Goal: Check status: Check status

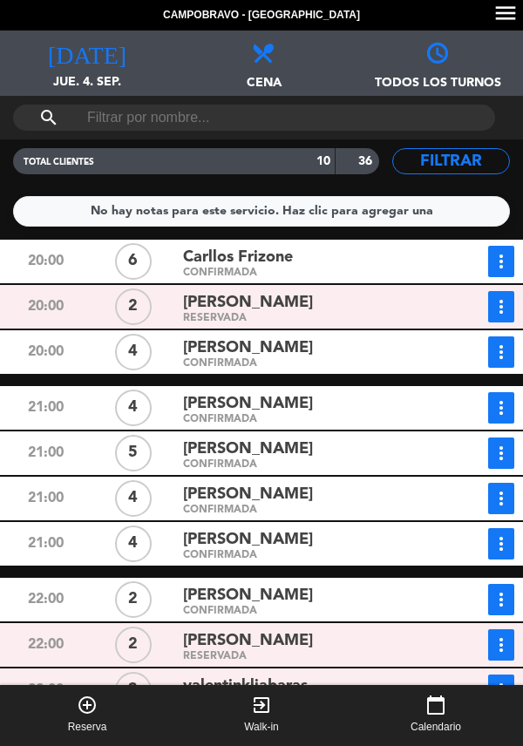
scroll to position [84, 0]
click at [282, 437] on span "[PERSON_NAME]" at bounding box center [248, 449] width 130 height 25
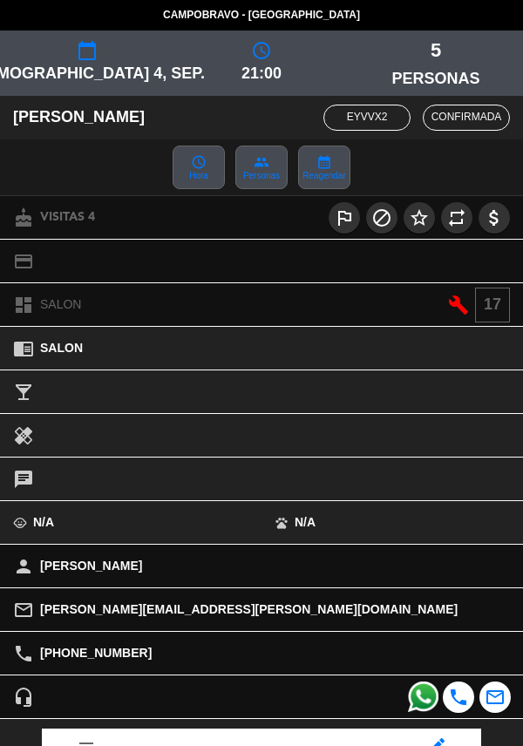
scroll to position [228, 0]
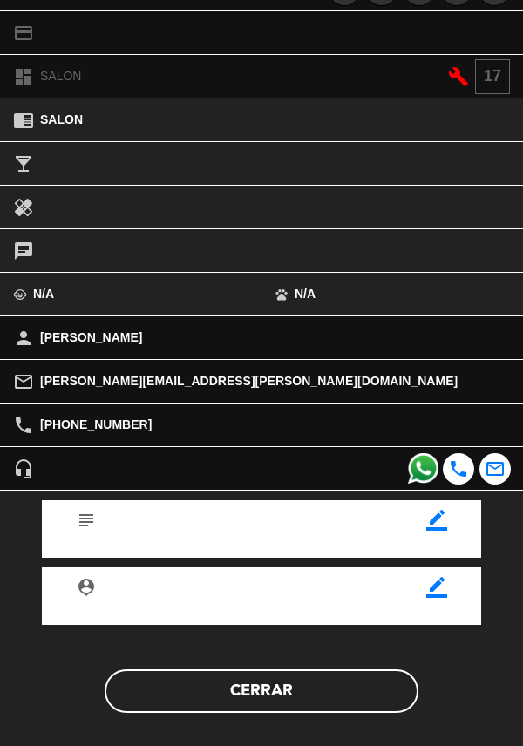
click at [335, 688] on button "Cerrar" at bounding box center [262, 691] width 314 height 44
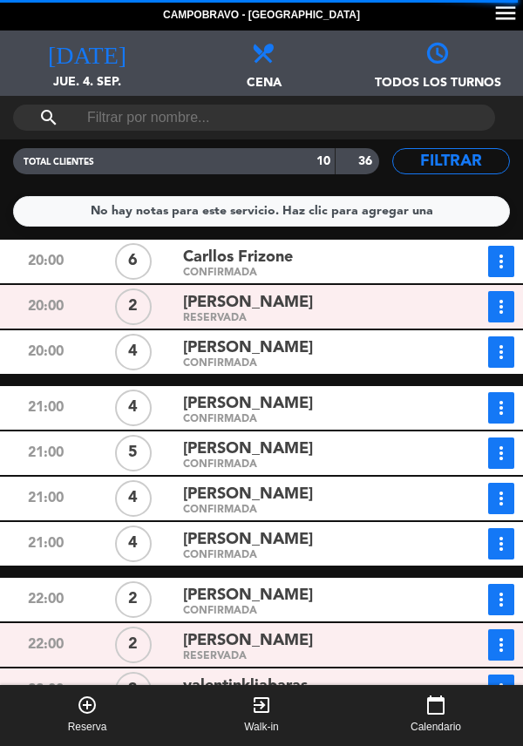
click at [510, 443] on icon "more_vert" at bounding box center [501, 453] width 21 height 21
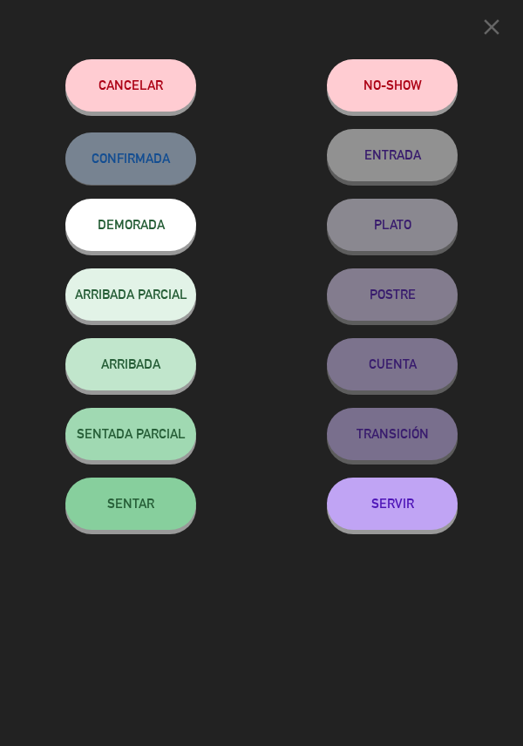
click at [147, 520] on button "SENTAR" at bounding box center [130, 504] width 131 height 52
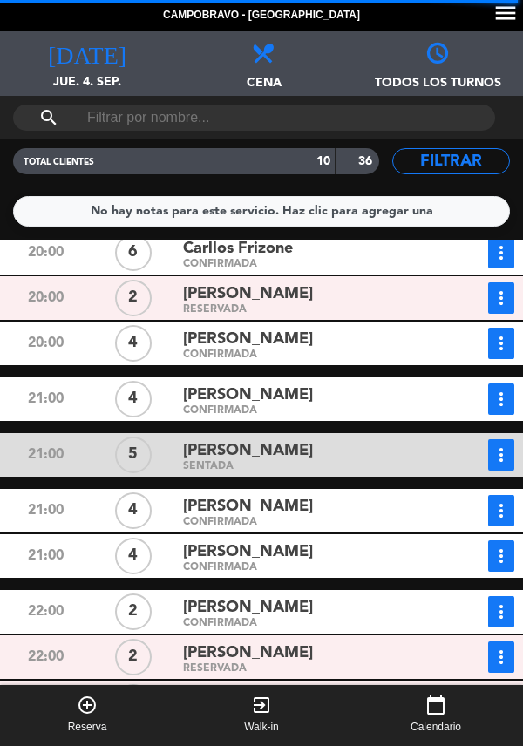
scroll to position [0, 0]
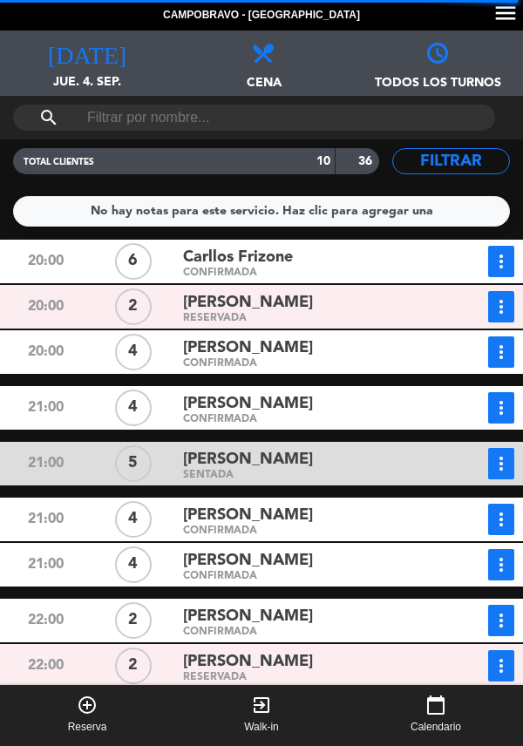
click at [505, 509] on icon "more_vert" at bounding box center [501, 519] width 21 height 21
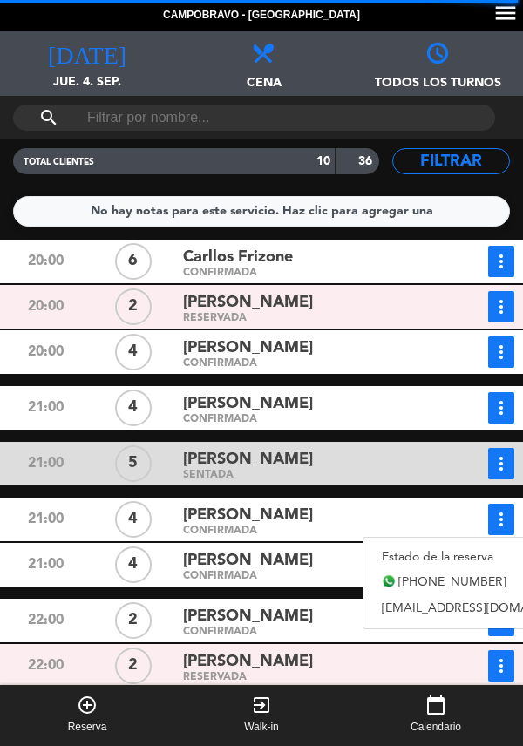
click at [477, 544] on link "Estado de la reserva" at bounding box center [485, 557] width 243 height 26
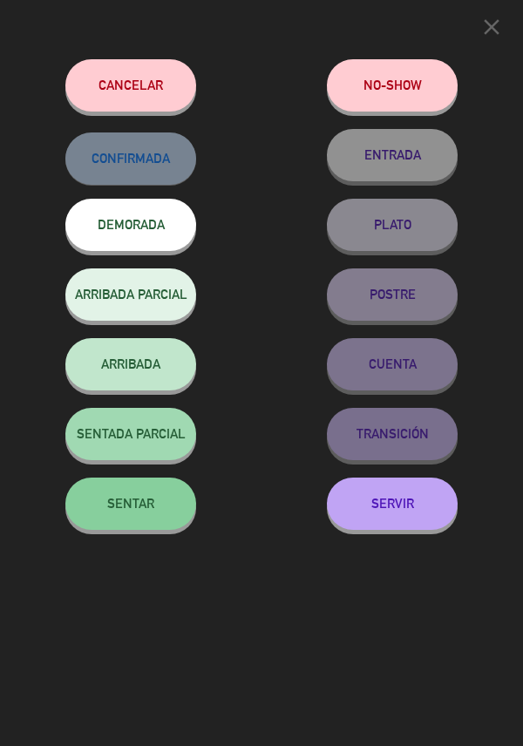
click at [138, 492] on button "SENTAR" at bounding box center [130, 504] width 131 height 52
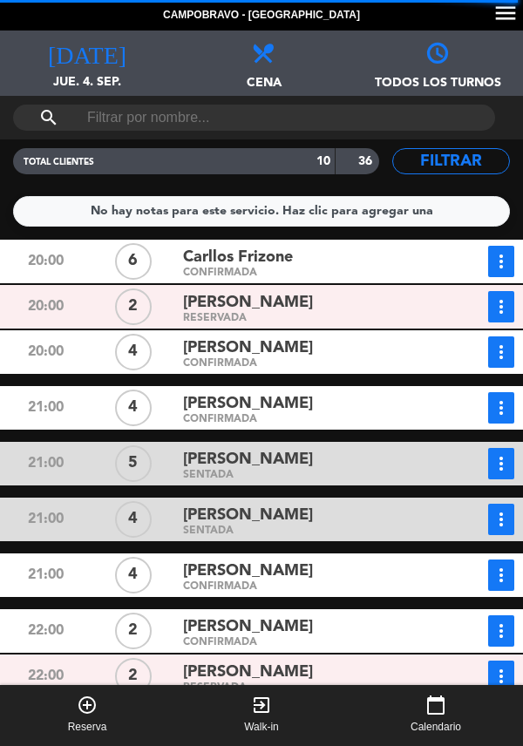
click at [506, 246] on button "more_vert" at bounding box center [501, 261] width 26 height 31
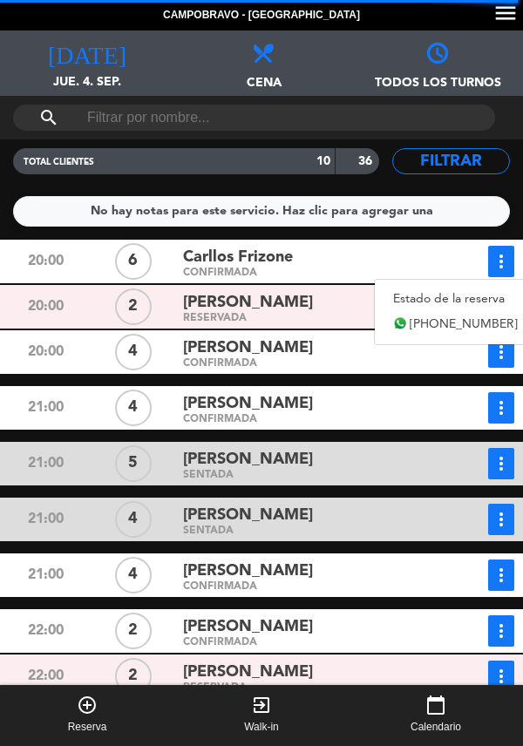
click at [442, 286] on link "Estado de la reserva" at bounding box center [455, 299] width 161 height 26
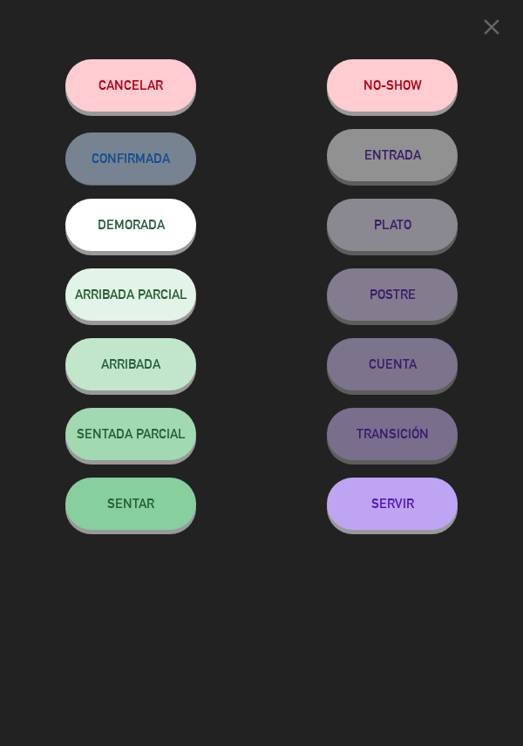
click at [139, 505] on span "SENTAR" at bounding box center [130, 503] width 47 height 15
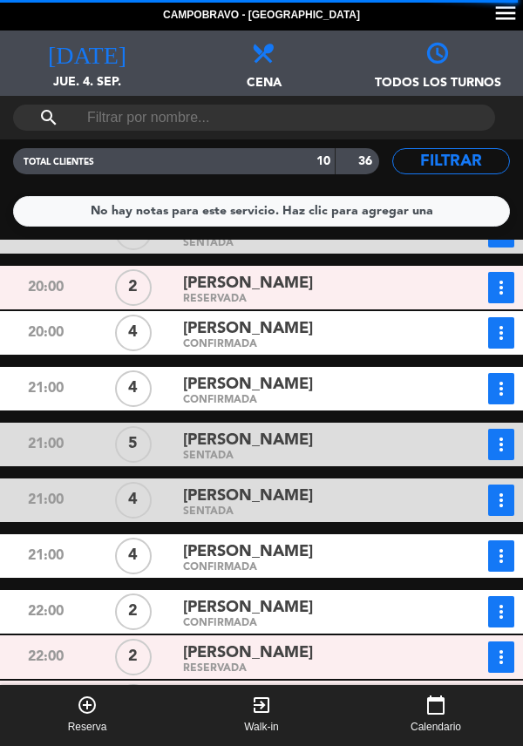
scroll to position [84, 0]
click at [510, 378] on icon "more_vert" at bounding box center [501, 388] width 21 height 21
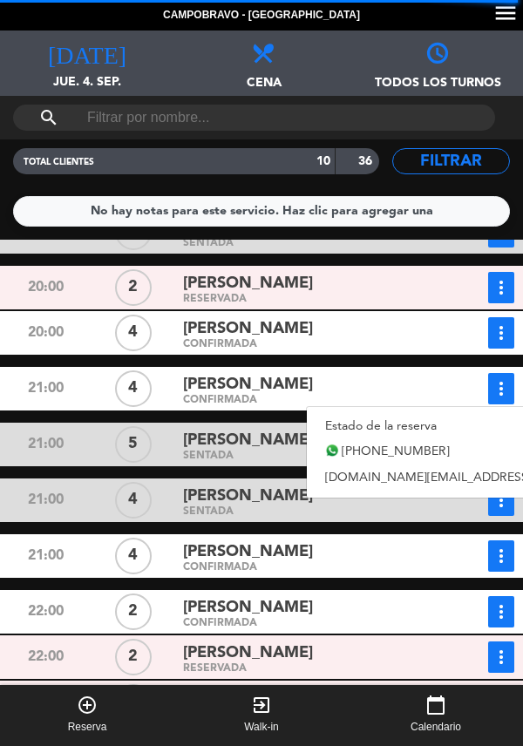
click at [405, 413] on link "Estado de la reserva" at bounding box center [479, 426] width 345 height 26
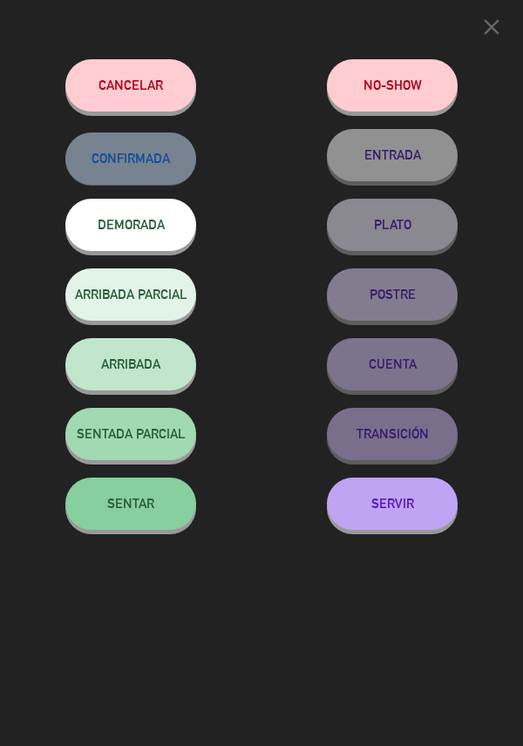
click at [136, 499] on span "SENTAR" at bounding box center [130, 503] width 47 height 15
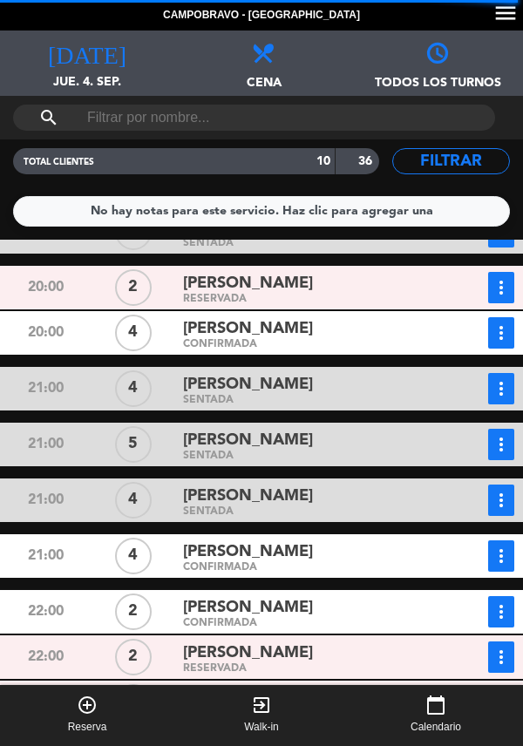
click at [513, 540] on button "more_vert" at bounding box center [501, 555] width 26 height 31
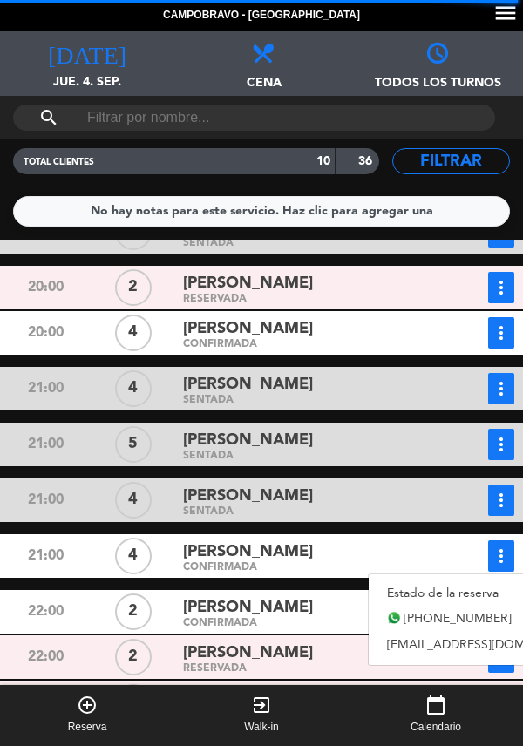
click at [446, 581] on link "Estado de la reserva" at bounding box center [490, 594] width 243 height 26
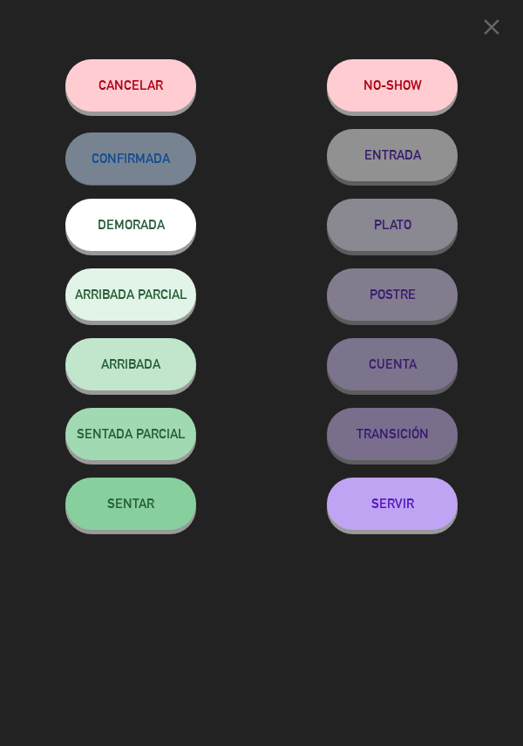
click at [136, 501] on span "SENTAR" at bounding box center [130, 503] width 47 height 15
